Goal: Task Accomplishment & Management: Manage account settings

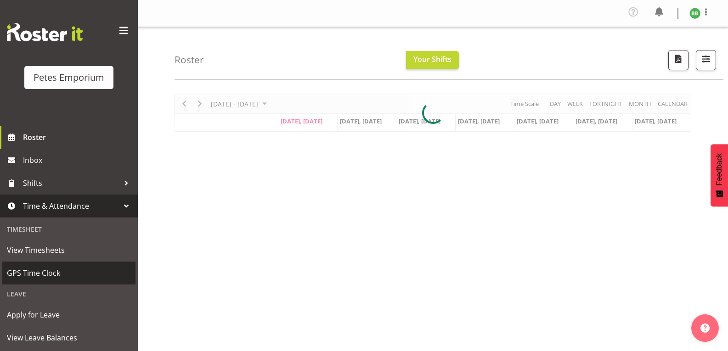
click at [66, 278] on span "GPS Time Clock" at bounding box center [69, 273] width 124 height 14
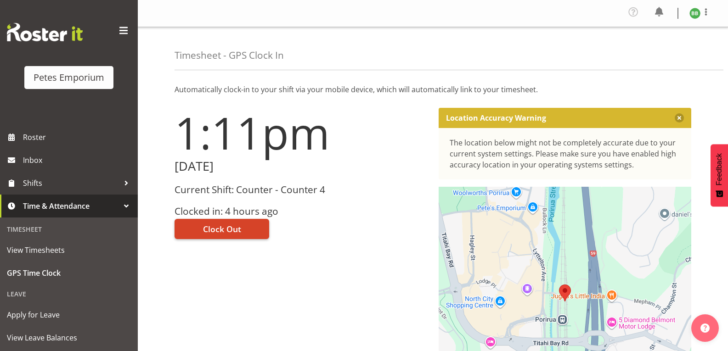
click at [236, 233] on span "Clock Out" at bounding box center [222, 229] width 38 height 12
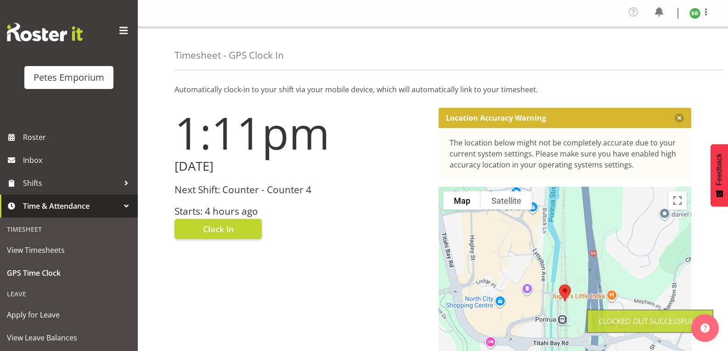
click at [693, 13] on img at bounding box center [695, 13] width 11 height 11
click at [667, 51] on link "Log Out" at bounding box center [667, 50] width 88 height 17
